Goal: Information Seeking & Learning: Learn about a topic

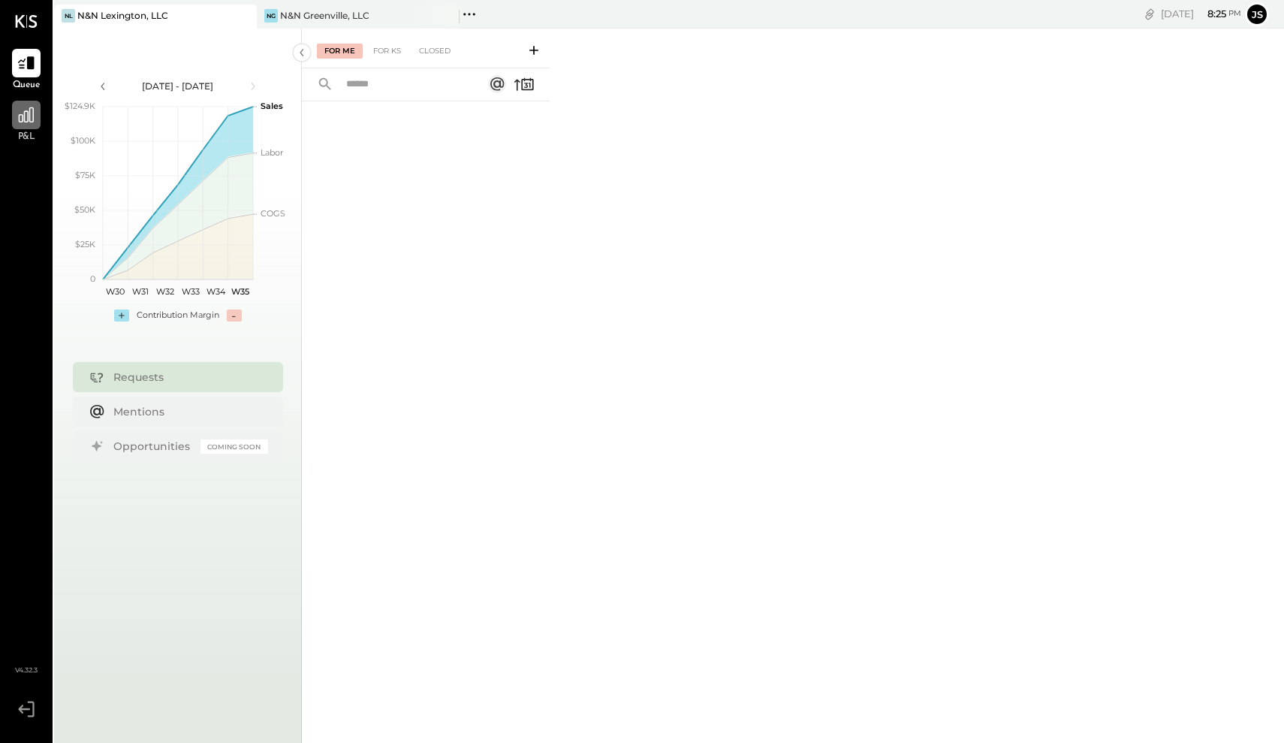
click at [24, 115] on icon at bounding box center [26, 114] width 15 height 15
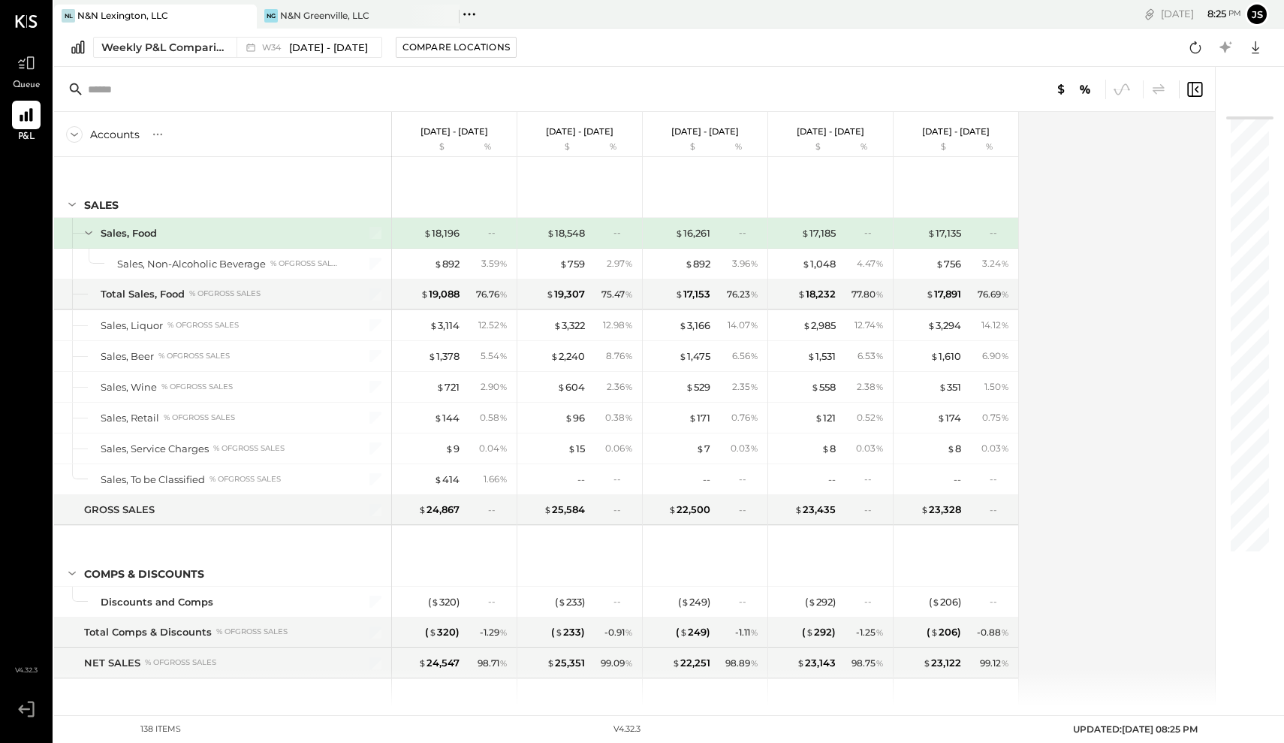
click at [154, 13] on div "N&N Lexington, LLC" at bounding box center [122, 15] width 91 height 13
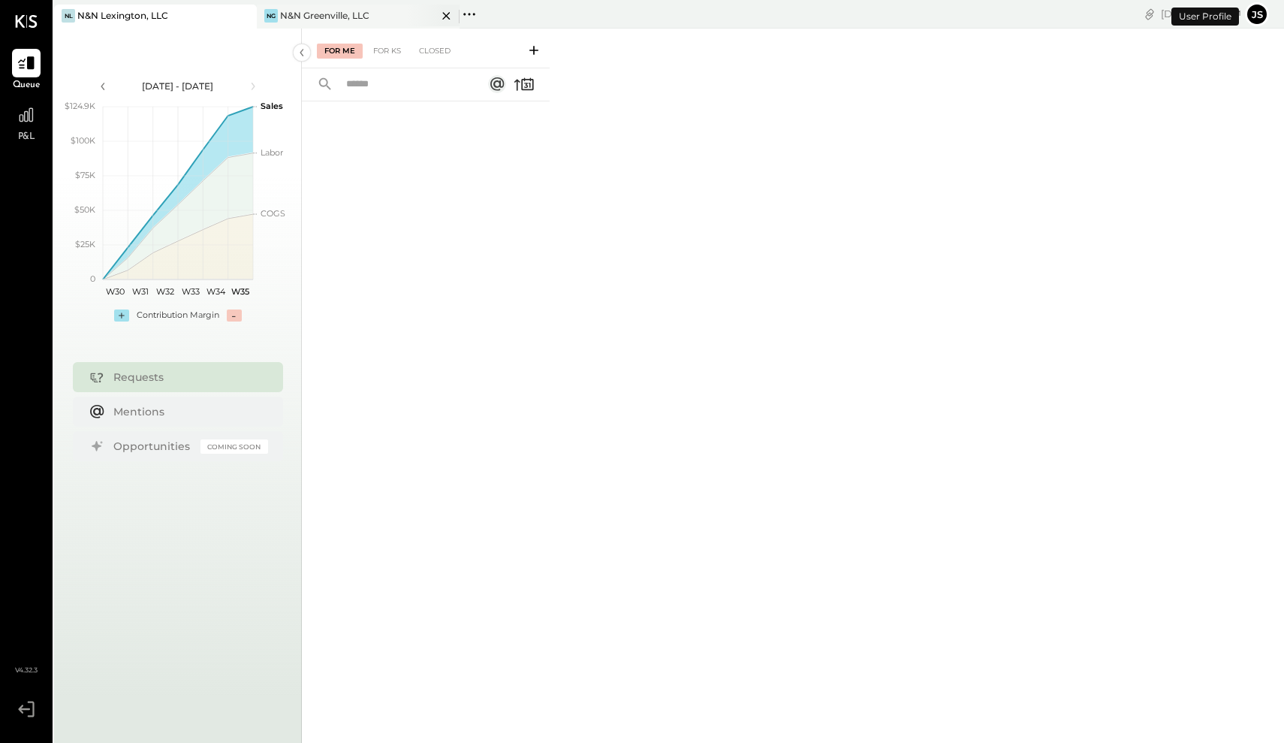
click at [316, 17] on div "N&N Greenville, LLC" at bounding box center [324, 15] width 89 height 13
click at [336, 15] on div "N&N Greenville, LLC" at bounding box center [324, 15] width 89 height 13
click at [23, 122] on icon at bounding box center [27, 115] width 20 height 20
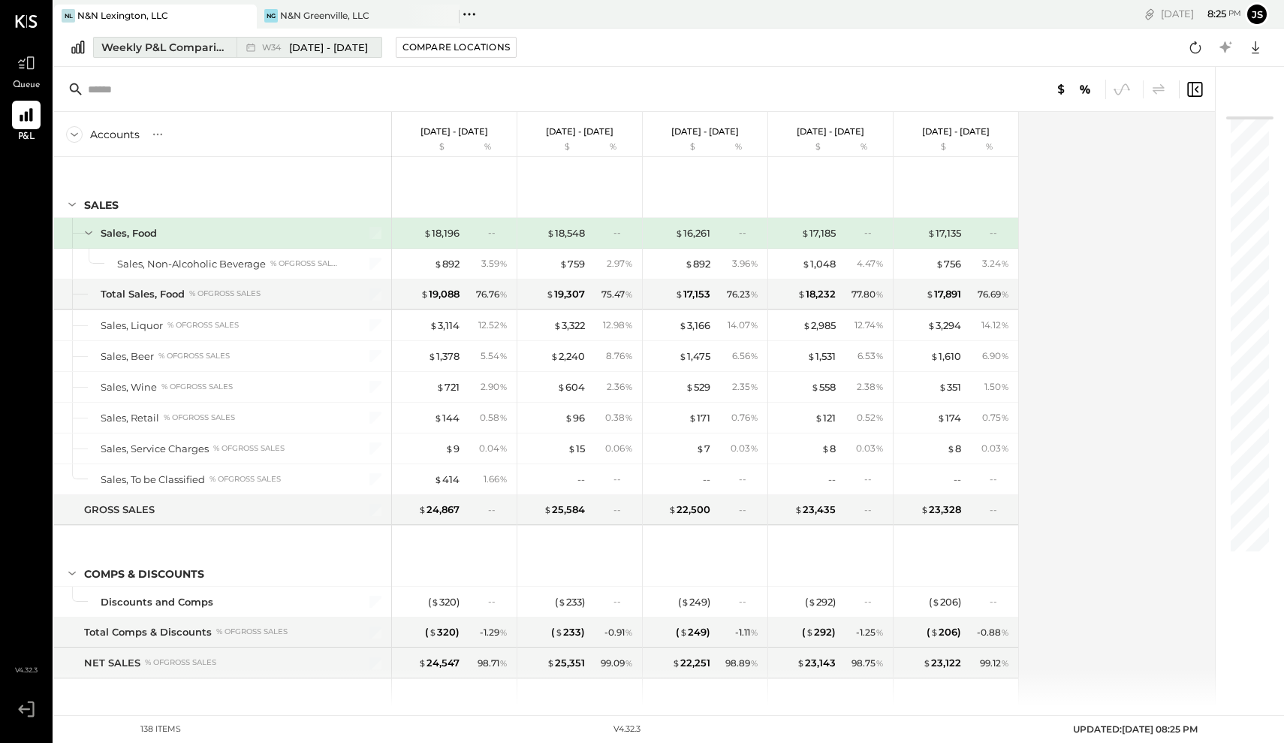
click at [264, 50] on span "W34" at bounding box center [273, 48] width 23 height 8
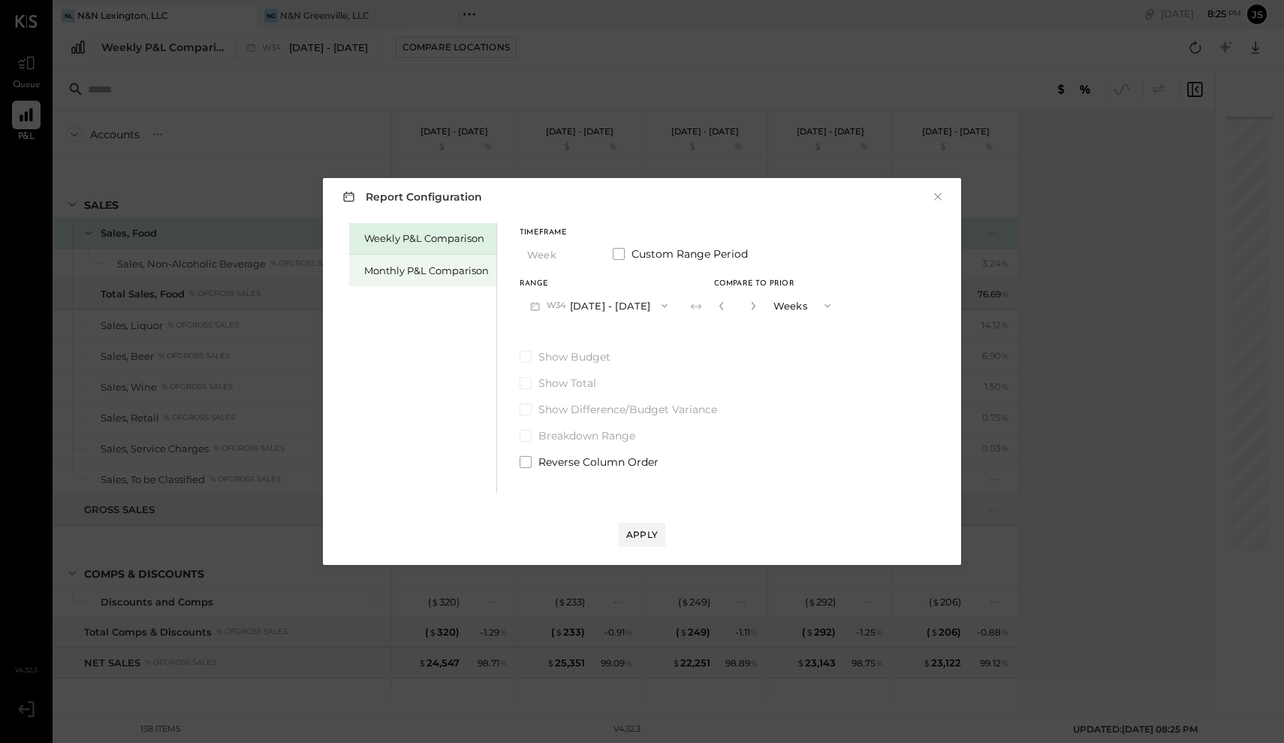
click at [454, 269] on div "Monthly P&L Comparison" at bounding box center [426, 271] width 125 height 14
click at [720, 306] on div "Compare" at bounding box center [719, 304] width 49 height 13
click at [749, 309] on icon "button" at bounding box center [753, 305] width 9 height 9
type input "*"
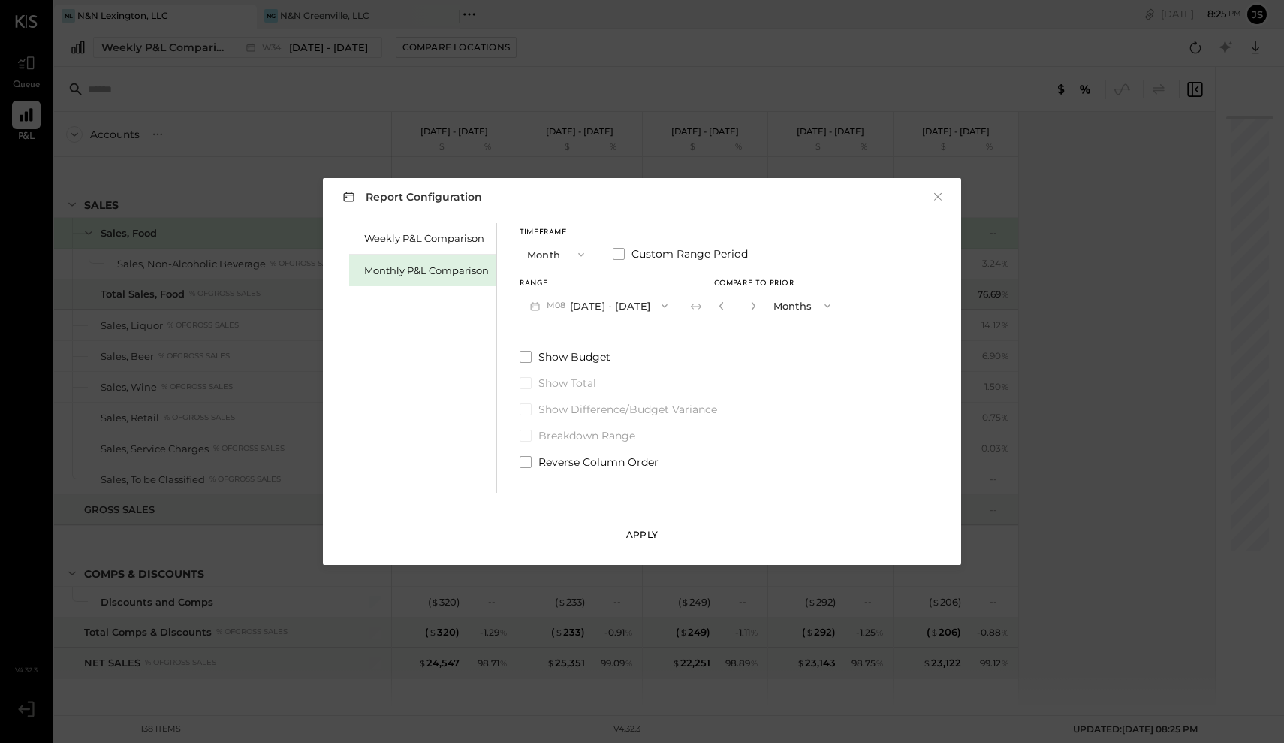
click at [647, 537] on div "Apply" at bounding box center [642, 534] width 32 height 13
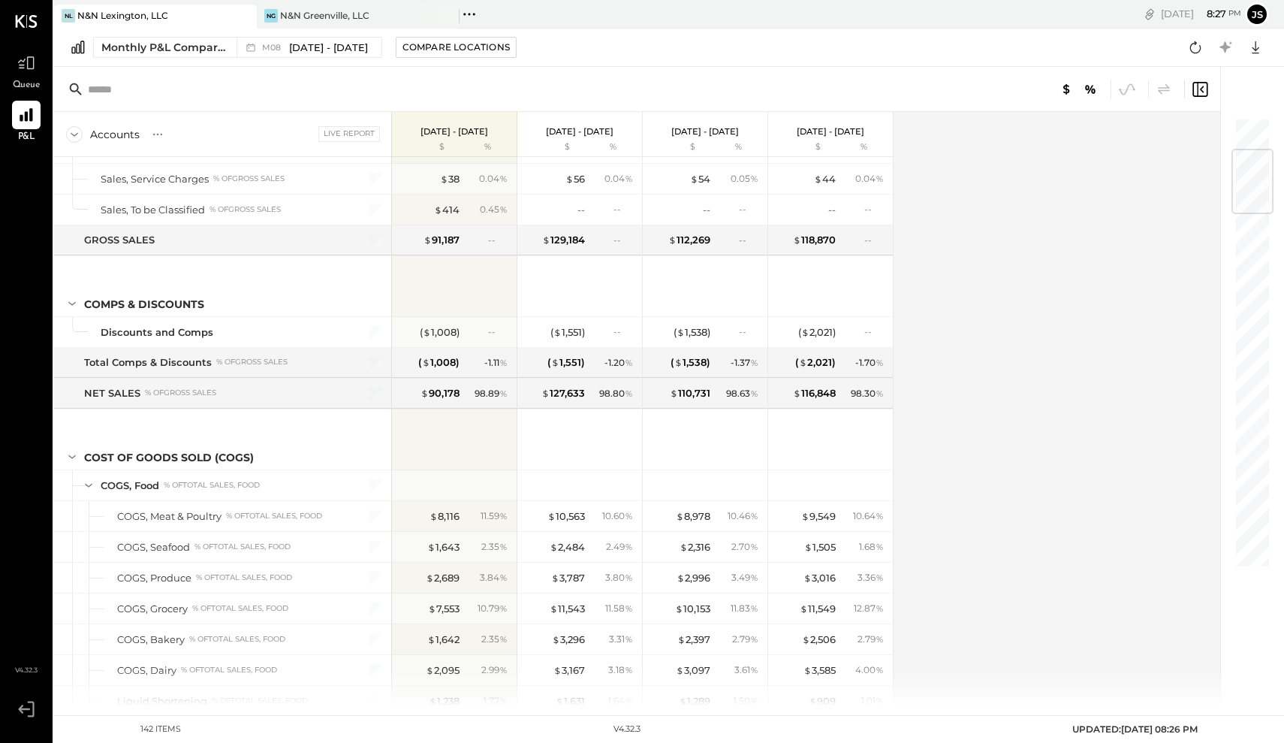
scroll to position [283, 0]
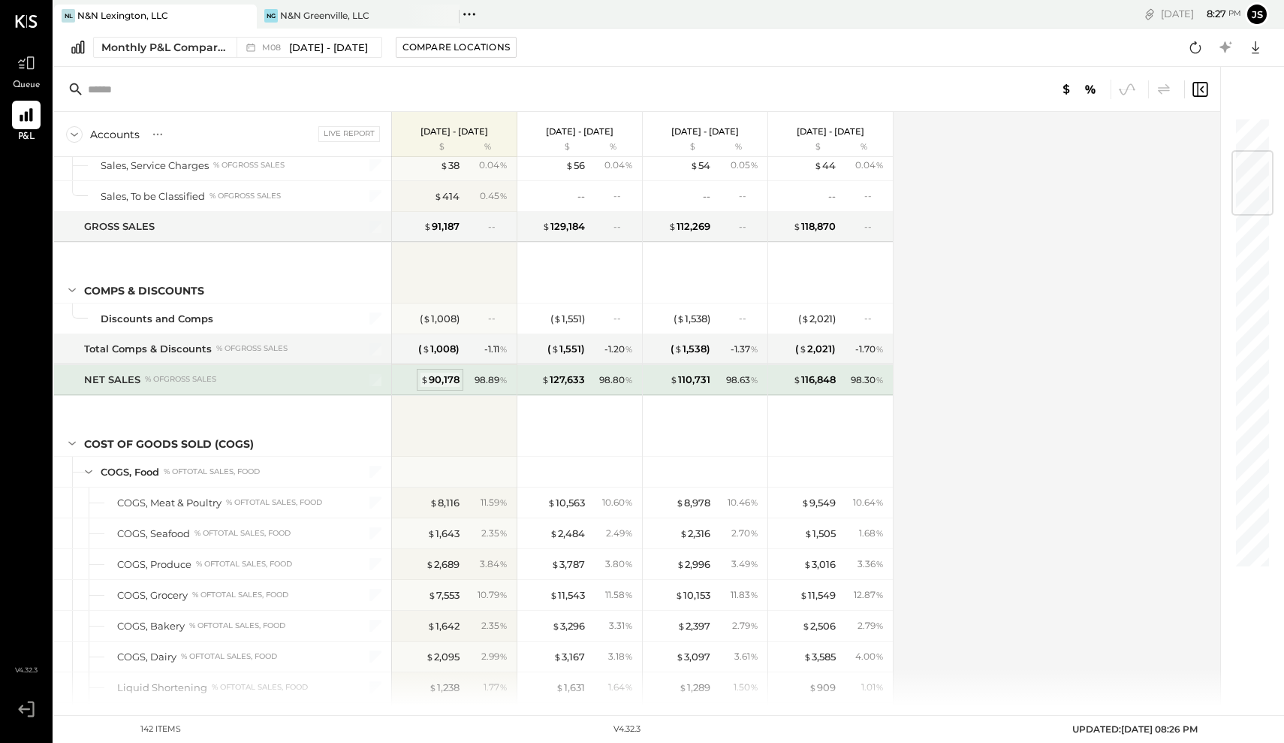
click at [440, 381] on div "$ 90,178" at bounding box center [440, 379] width 39 height 14
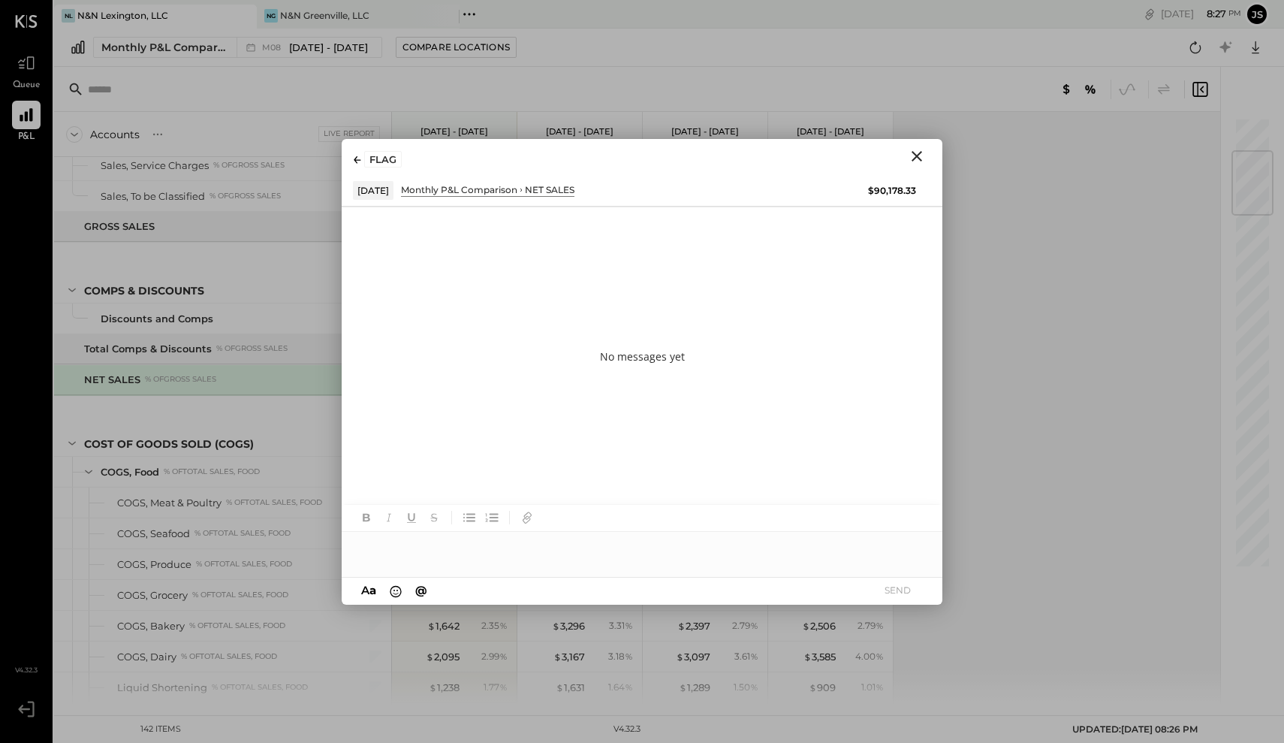
click at [915, 153] on icon "Close" at bounding box center [917, 156] width 11 height 11
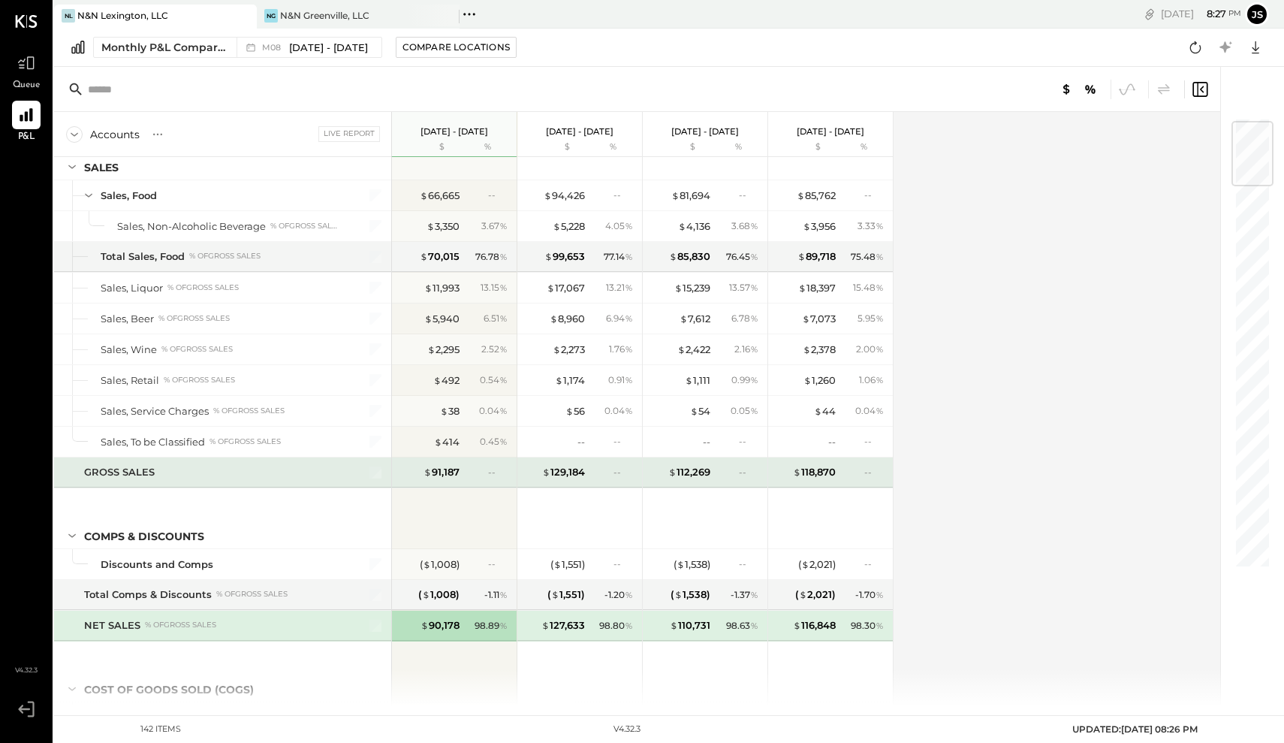
scroll to position [38, 0]
click at [445, 469] on div "$ 91,187" at bounding box center [442, 472] width 36 height 14
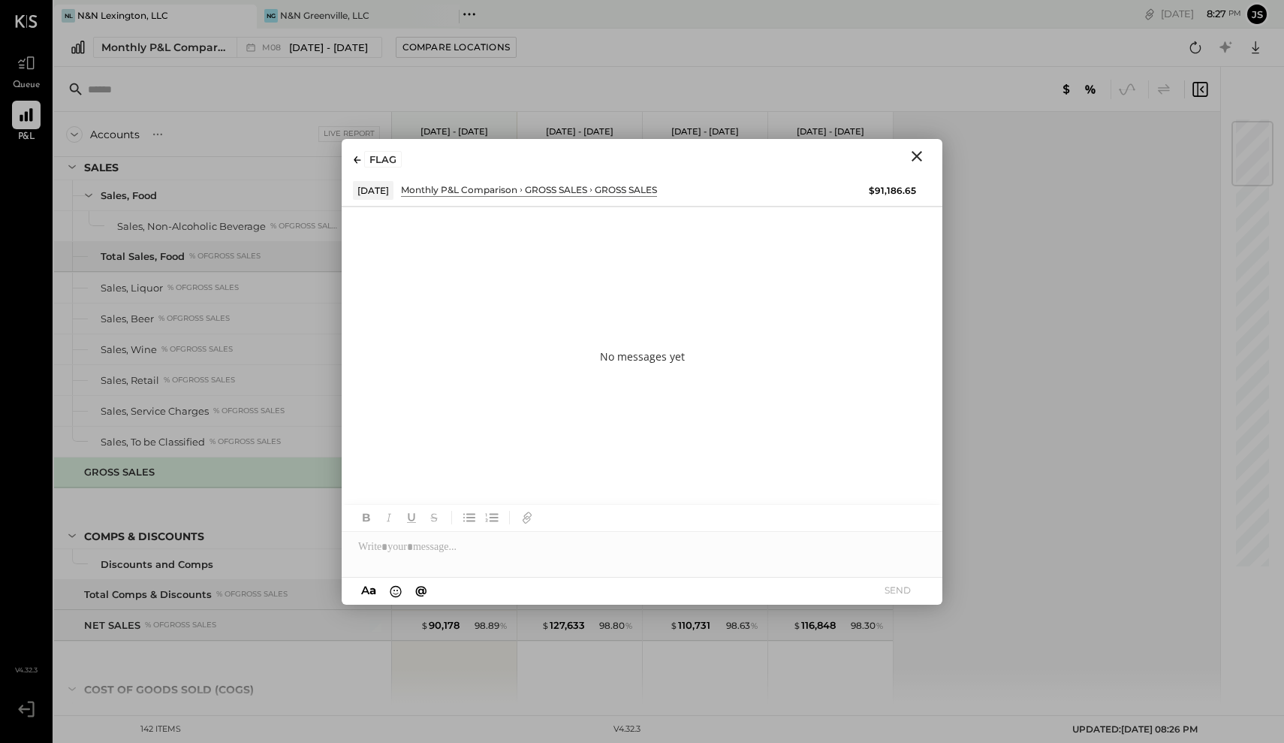
click at [918, 152] on icon "Close" at bounding box center [917, 156] width 18 height 18
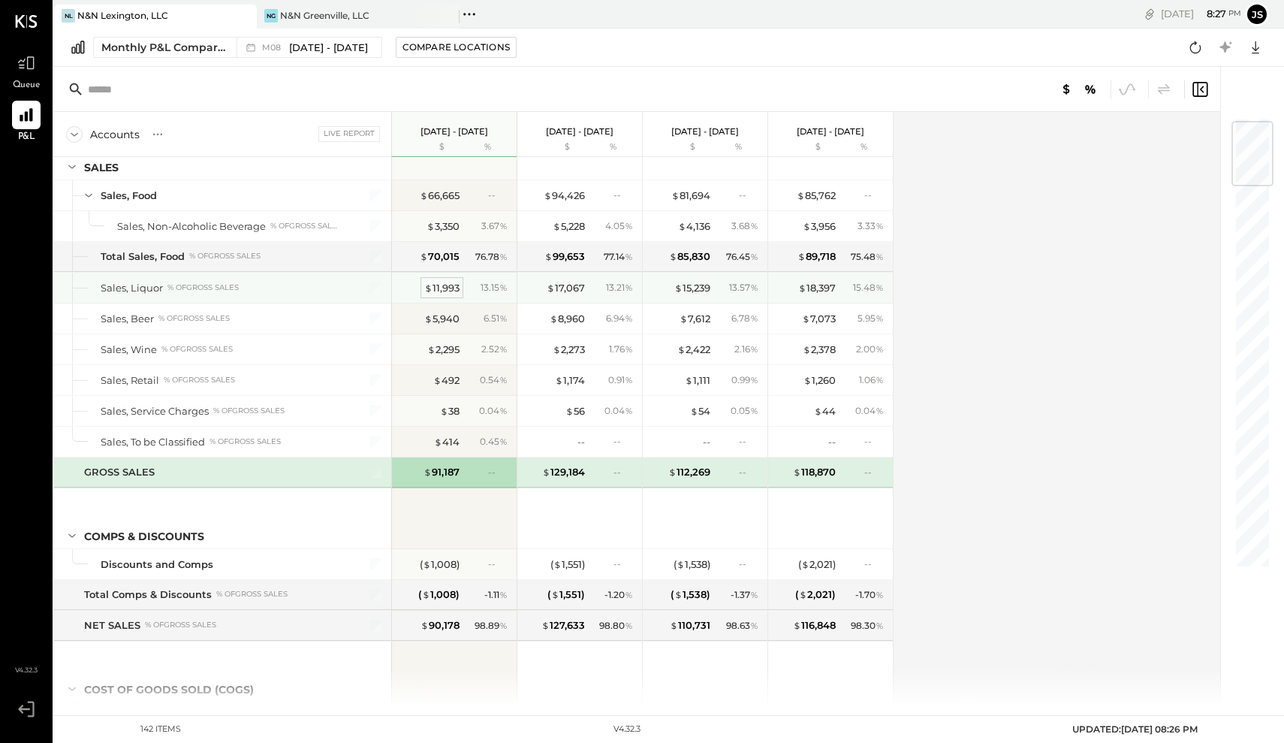
click at [446, 284] on div "$ 11,993" at bounding box center [441, 288] width 35 height 14
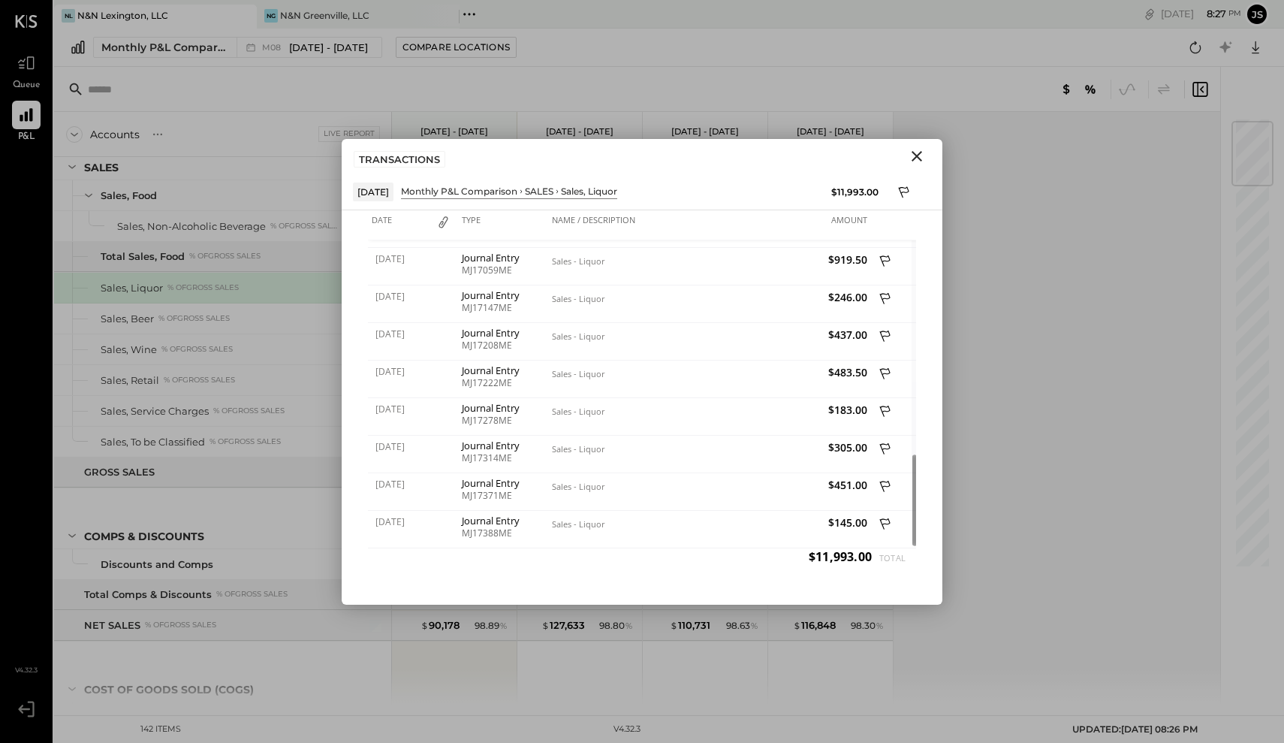
click at [918, 151] on icon "Close" at bounding box center [917, 156] width 18 height 18
